Goal: Information Seeking & Learning: Learn about a topic

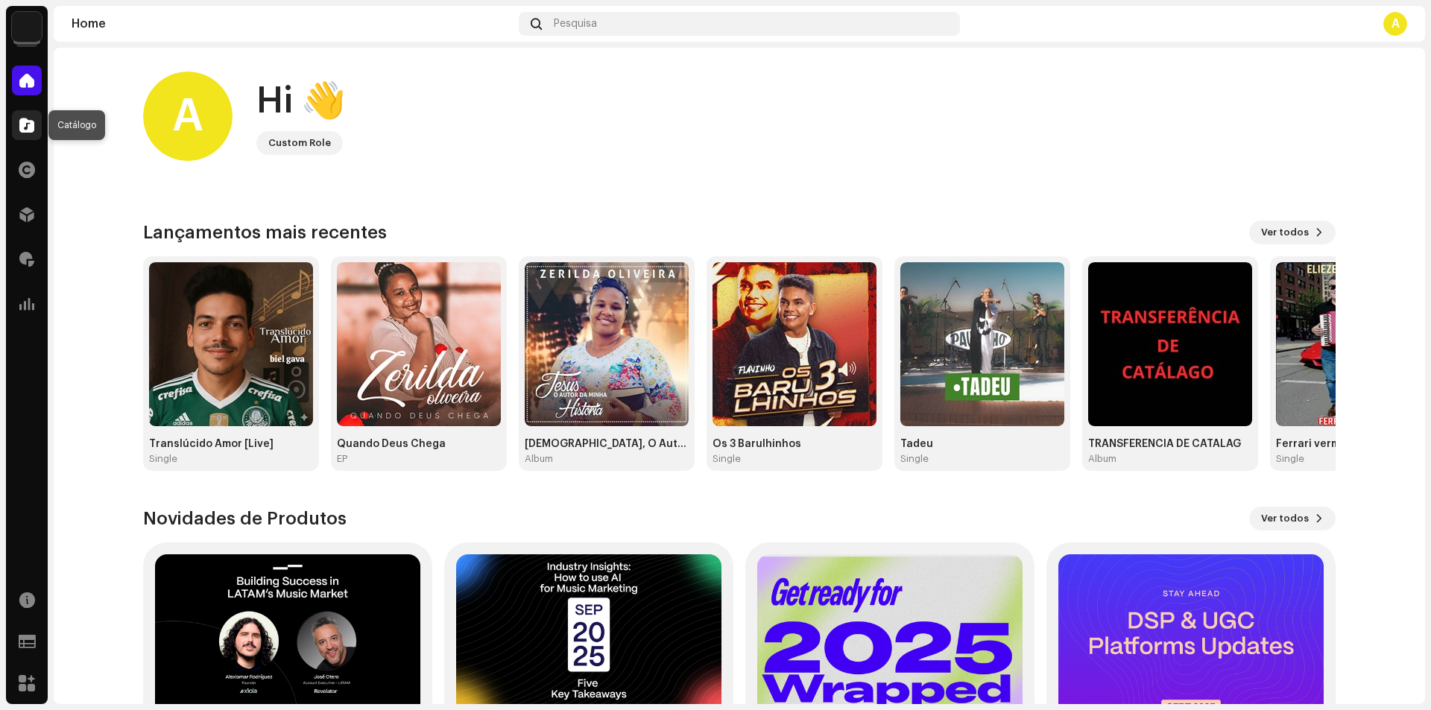
click at [33, 139] on div at bounding box center [27, 125] width 30 height 30
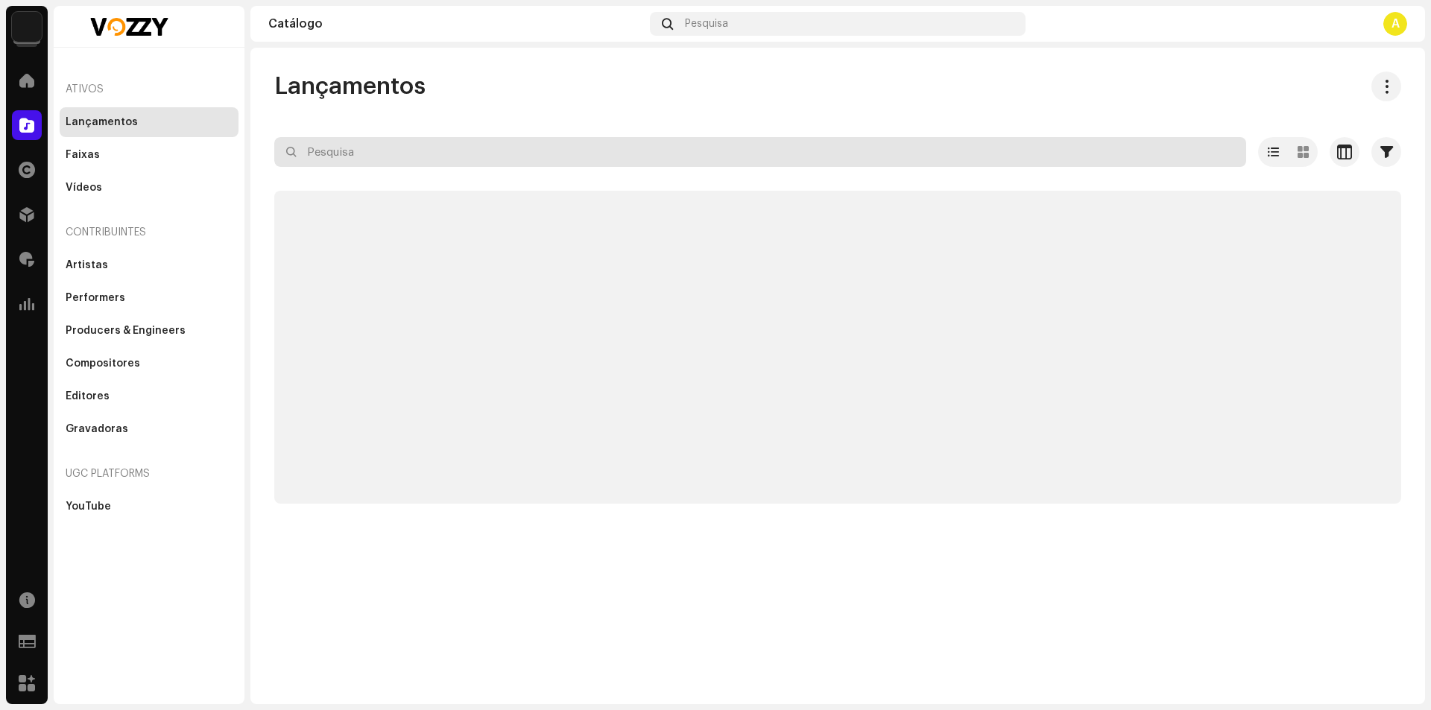
click at [389, 154] on input "text" at bounding box center [760, 152] width 972 height 30
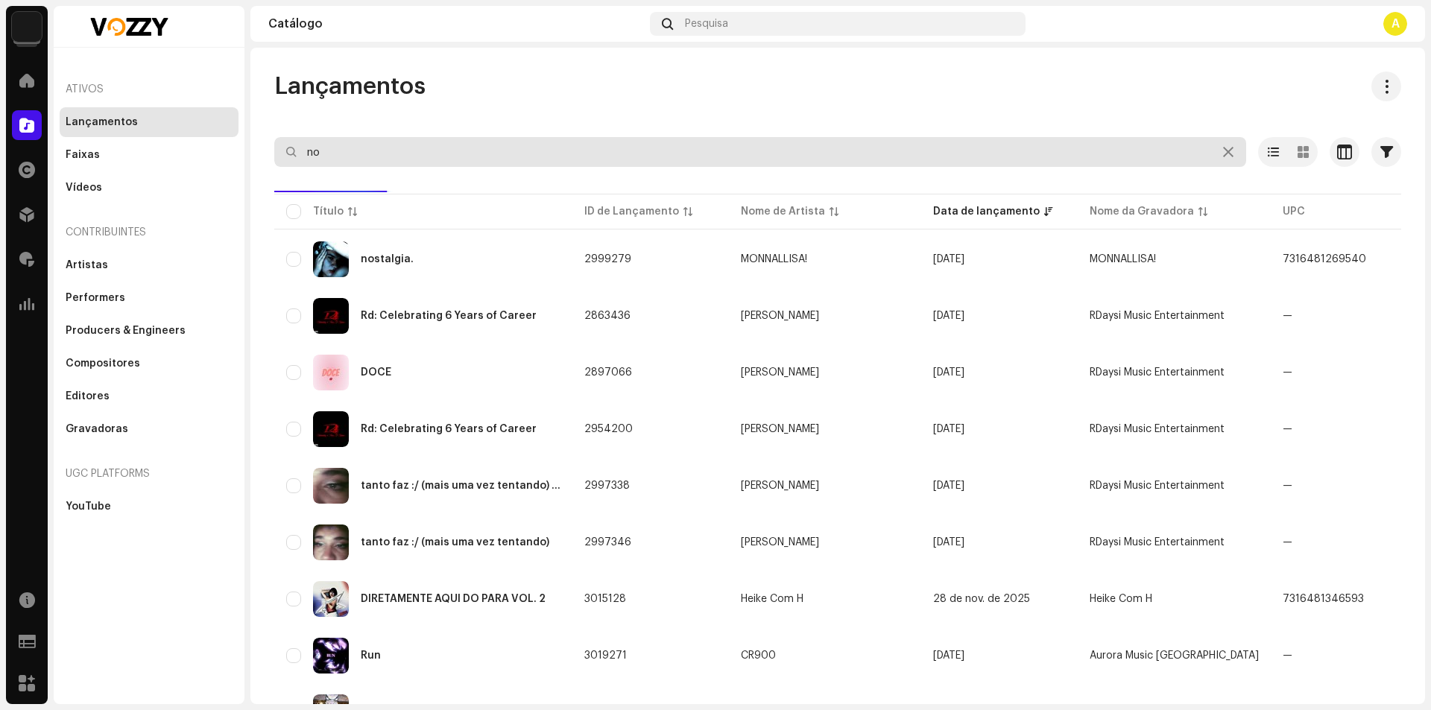
type input "n"
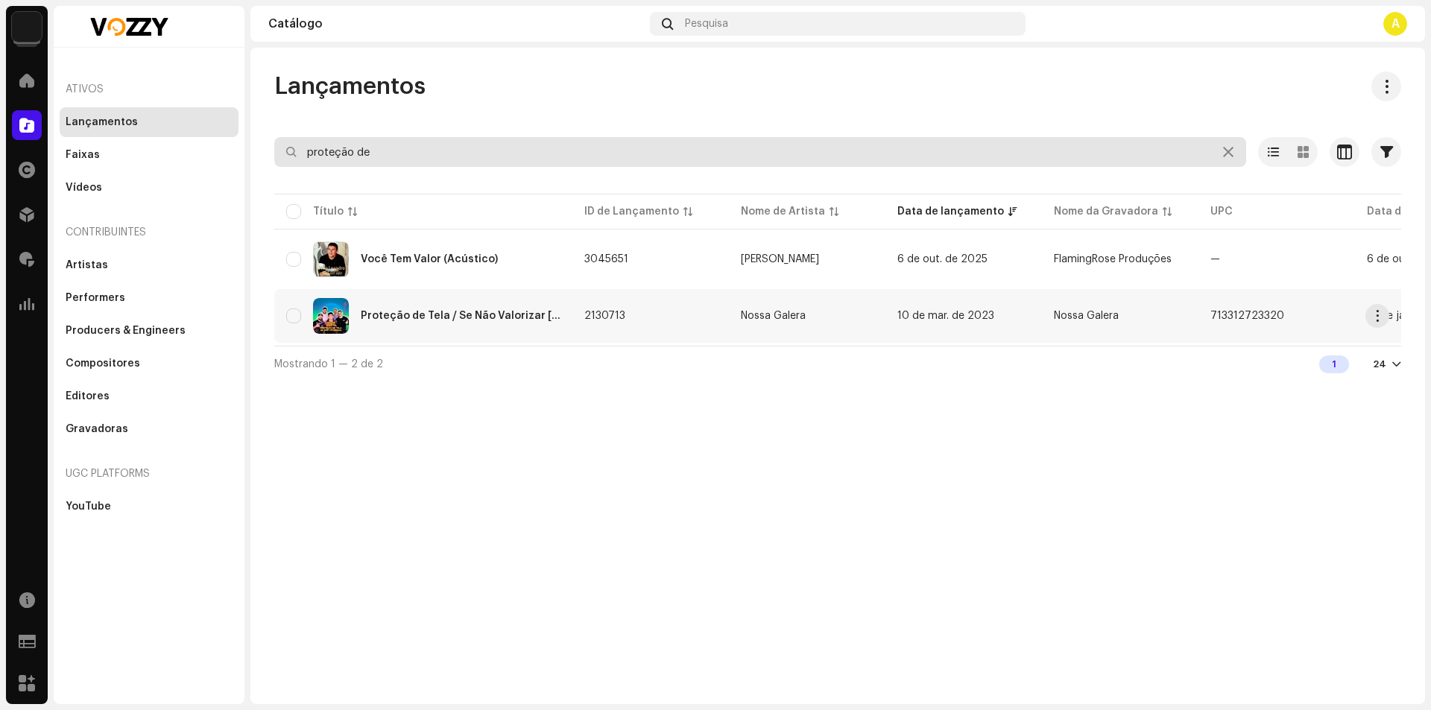
type input "proteção de"
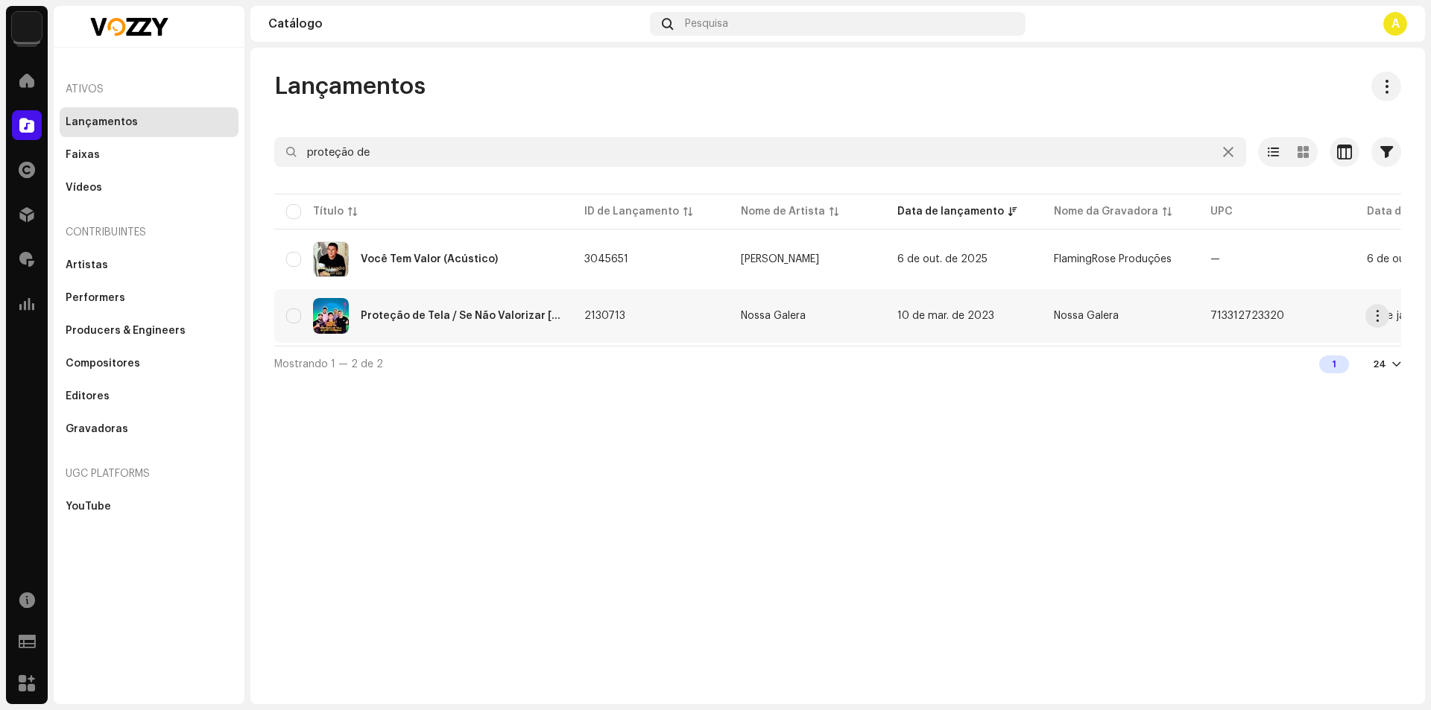
click at [490, 319] on div "Proteção de Tela / Se Não Valorizar [Ao Vivo]" at bounding box center [461, 316] width 200 height 10
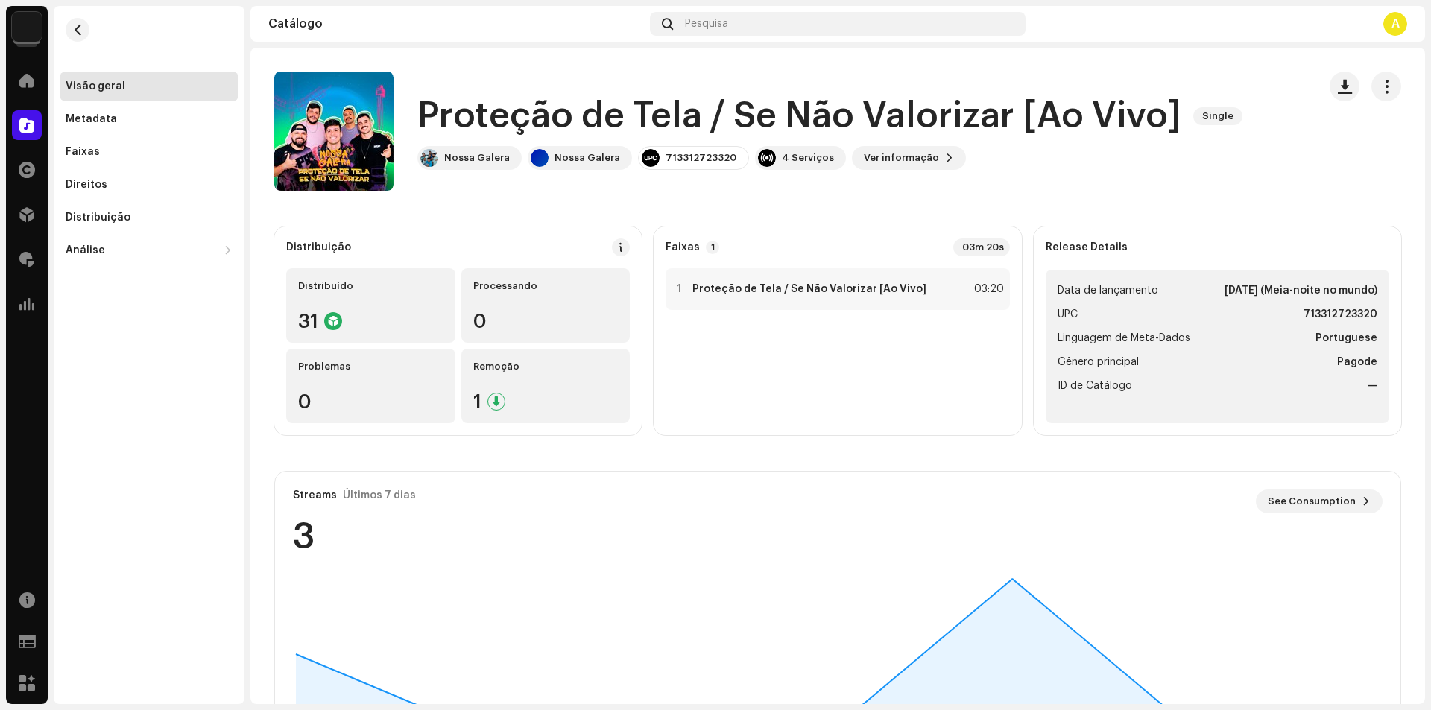
scroll to position [89, 0]
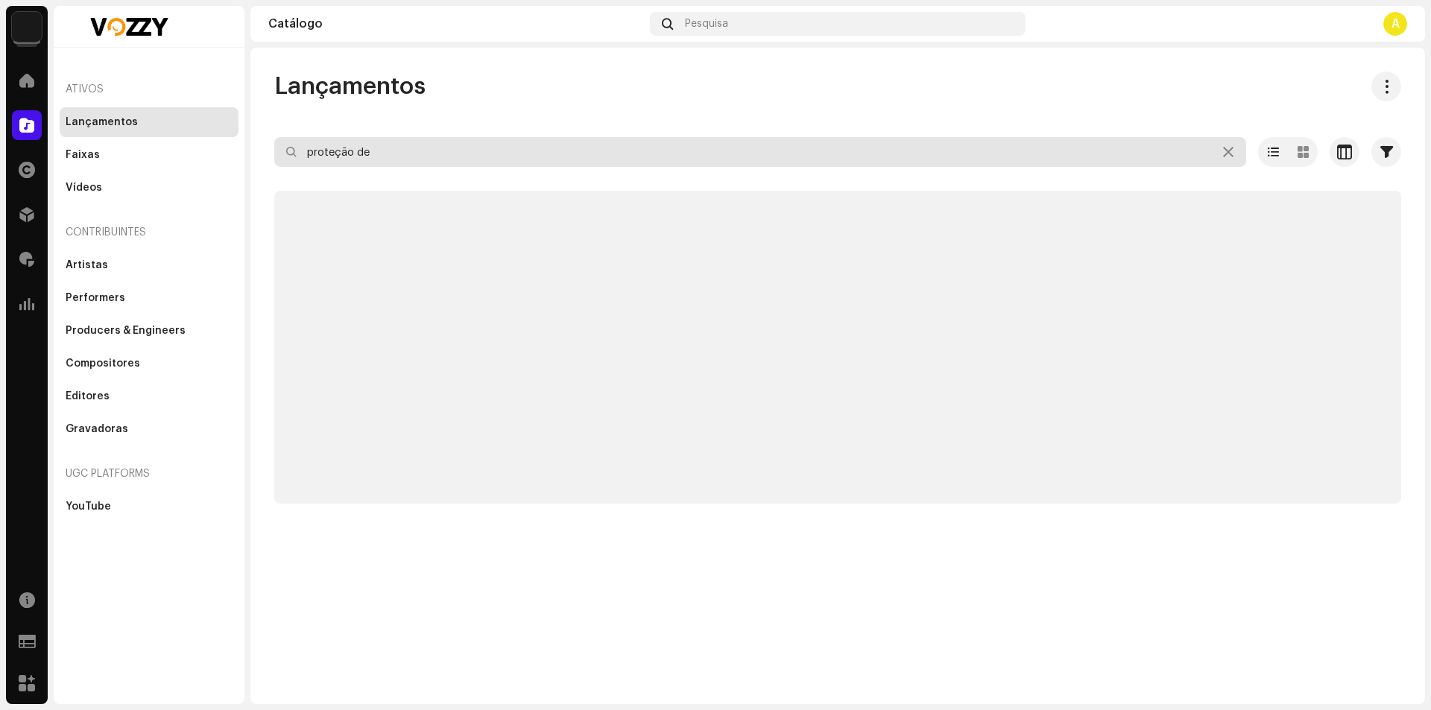
click at [432, 156] on input "proteção de" at bounding box center [760, 152] width 972 height 30
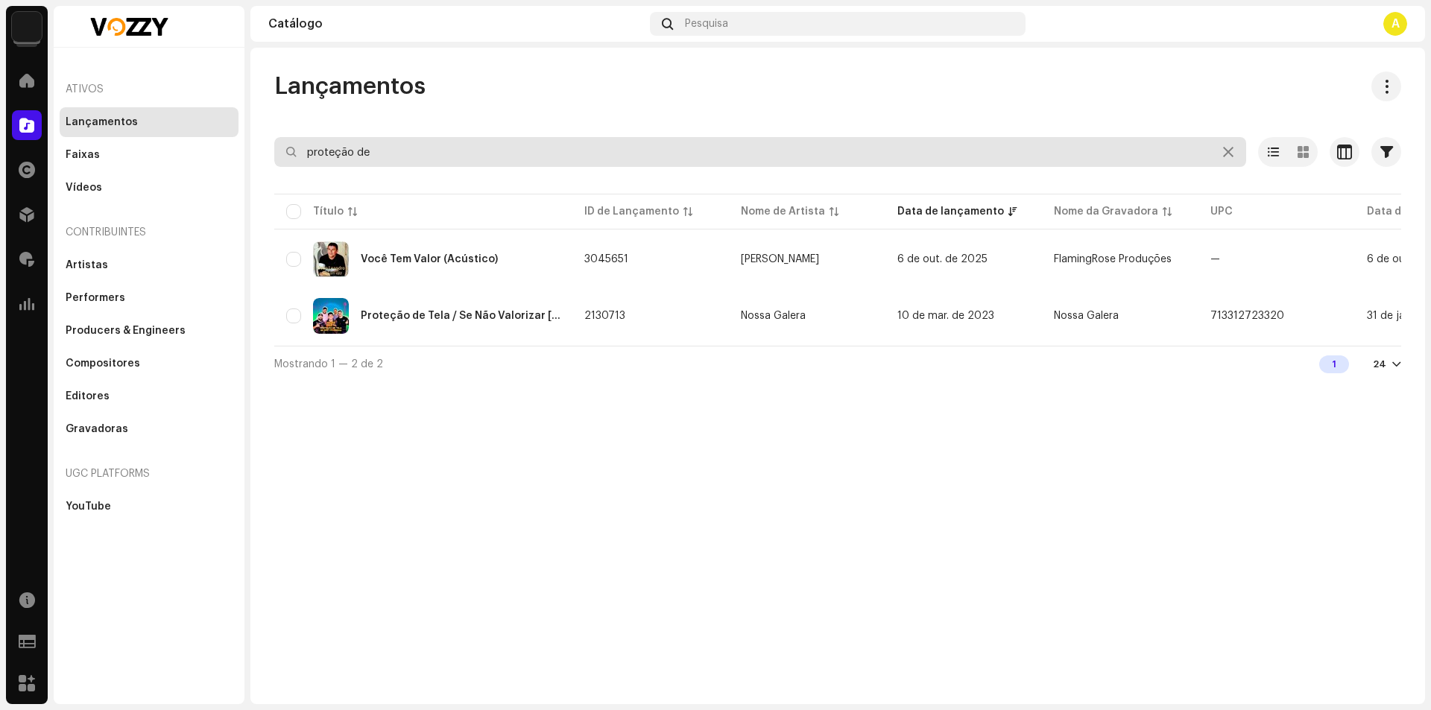
click at [432, 156] on input "proteção de" at bounding box center [760, 152] width 972 height 30
click at [432, 155] on input "proteção de" at bounding box center [760, 152] width 972 height 30
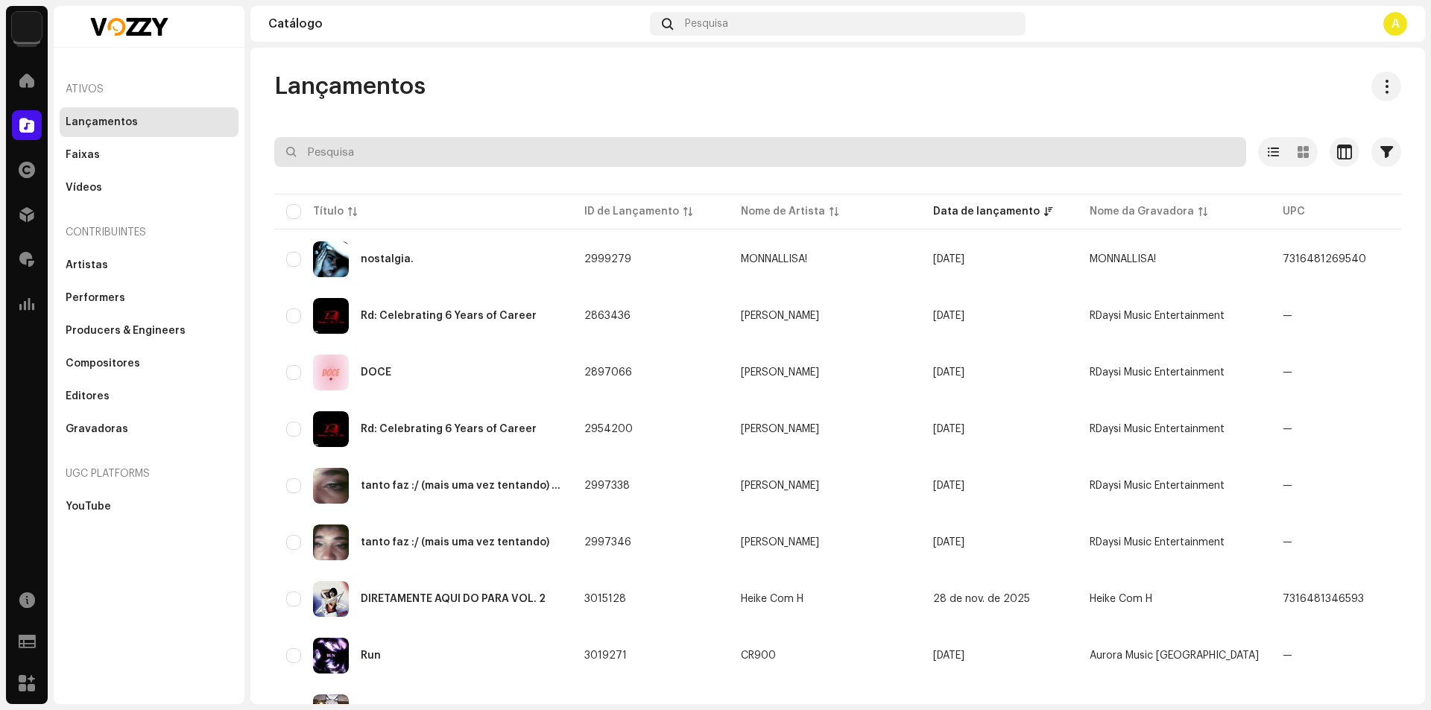
click at [569, 149] on input "text" at bounding box center [760, 152] width 972 height 30
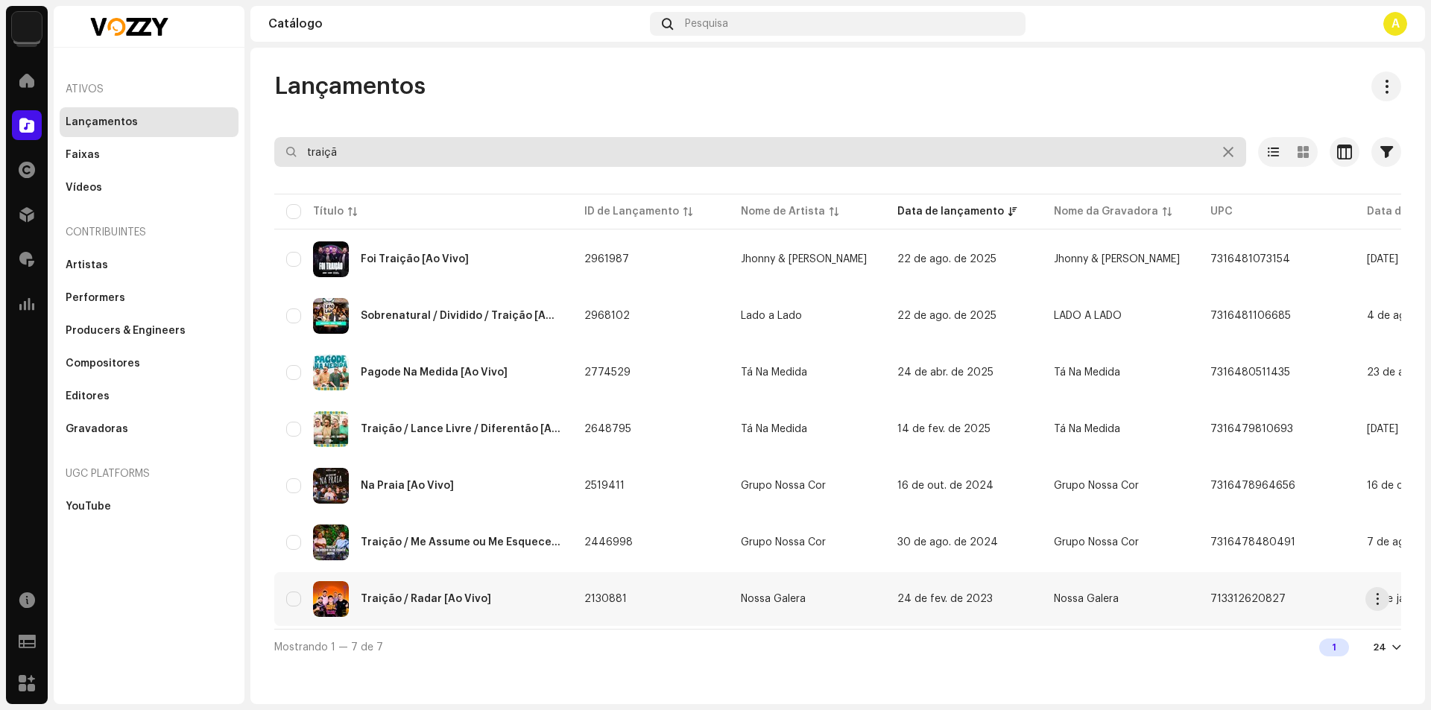
type input "traiçã"
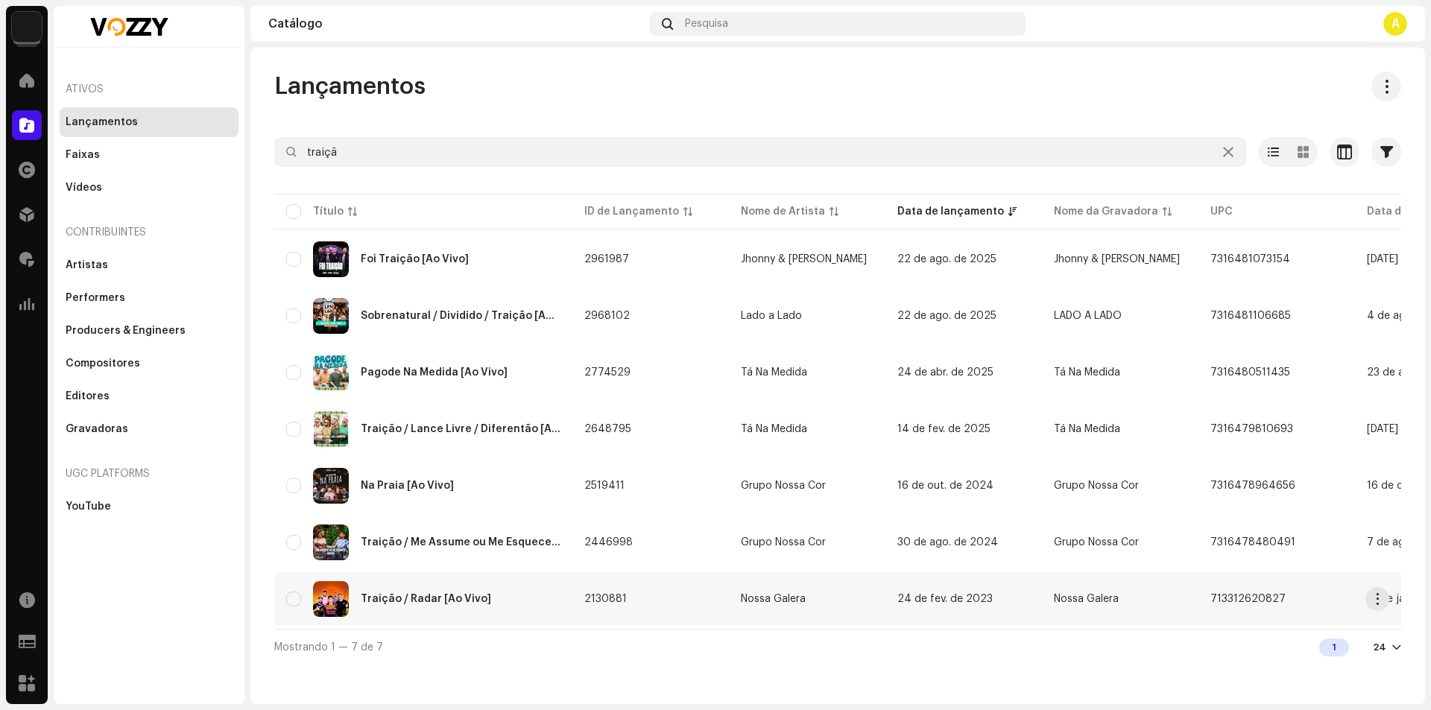
click at [552, 606] on div "Traição / Radar [Ao Vivo]" at bounding box center [423, 599] width 274 height 36
